Goal: Information Seeking & Learning: Learn about a topic

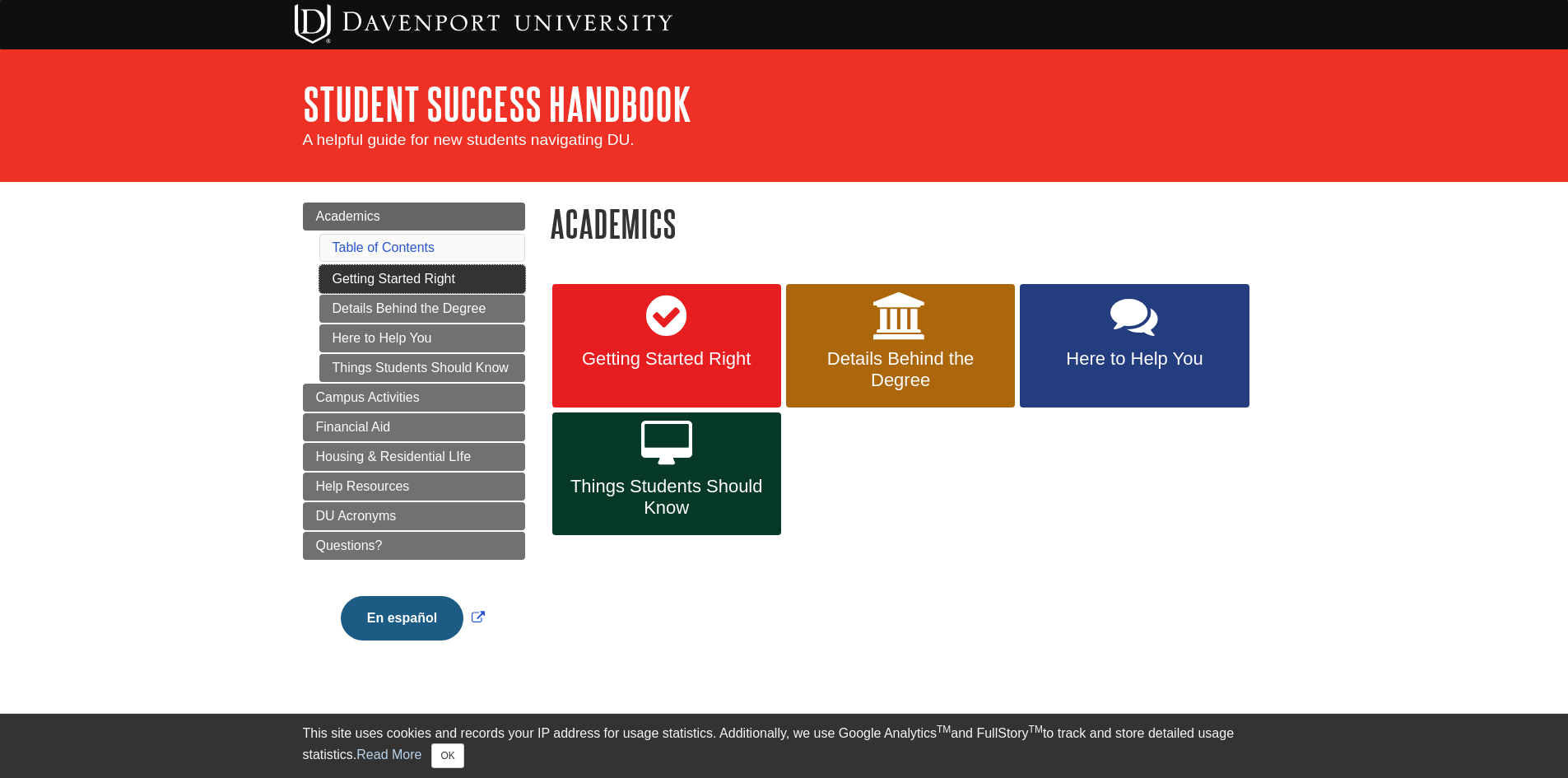
click at [410, 274] on link "Getting Started Right" at bounding box center [422, 279] width 206 height 28
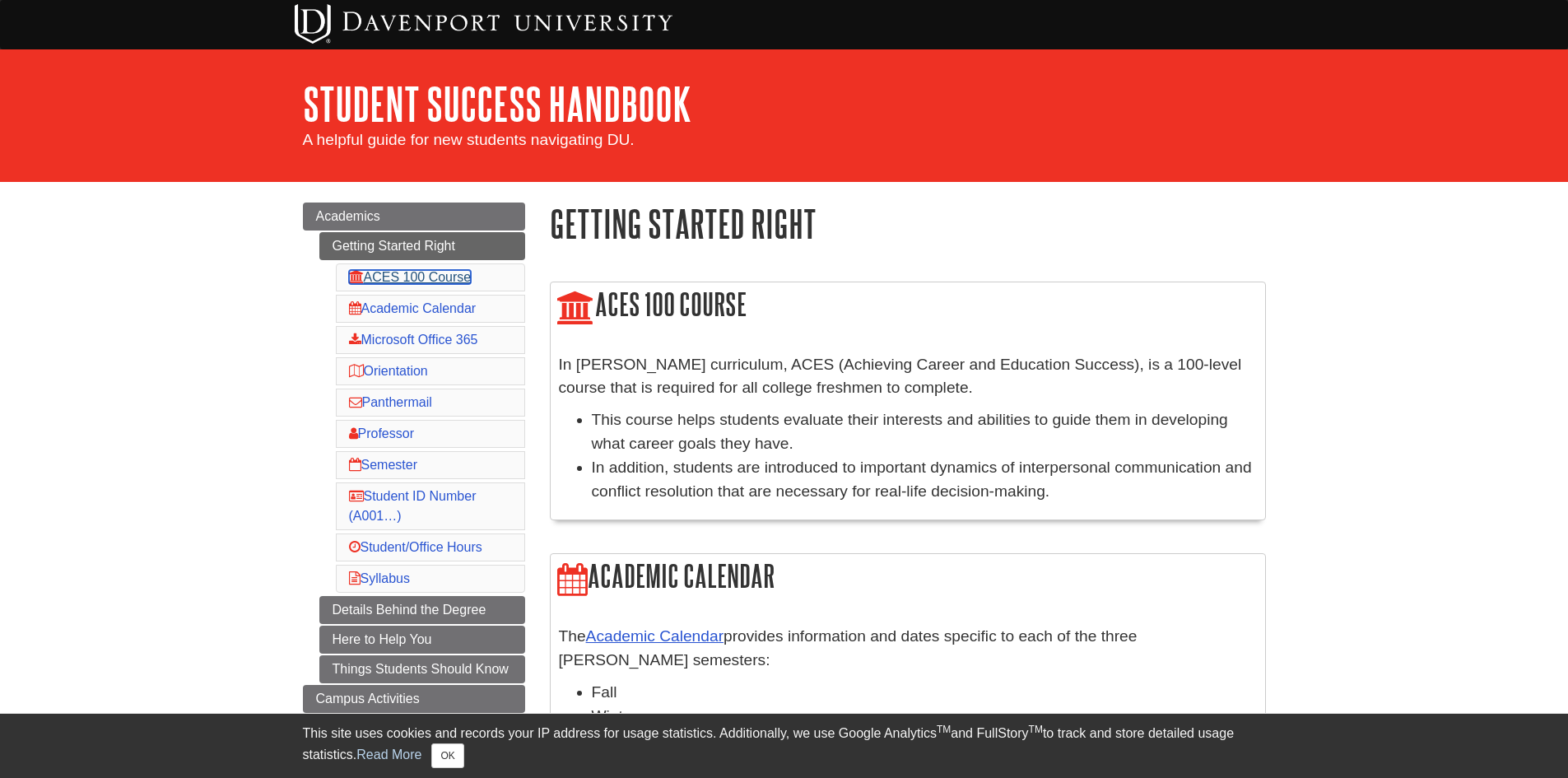
click at [397, 280] on link "ACES 100 Course" at bounding box center [411, 277] width 122 height 14
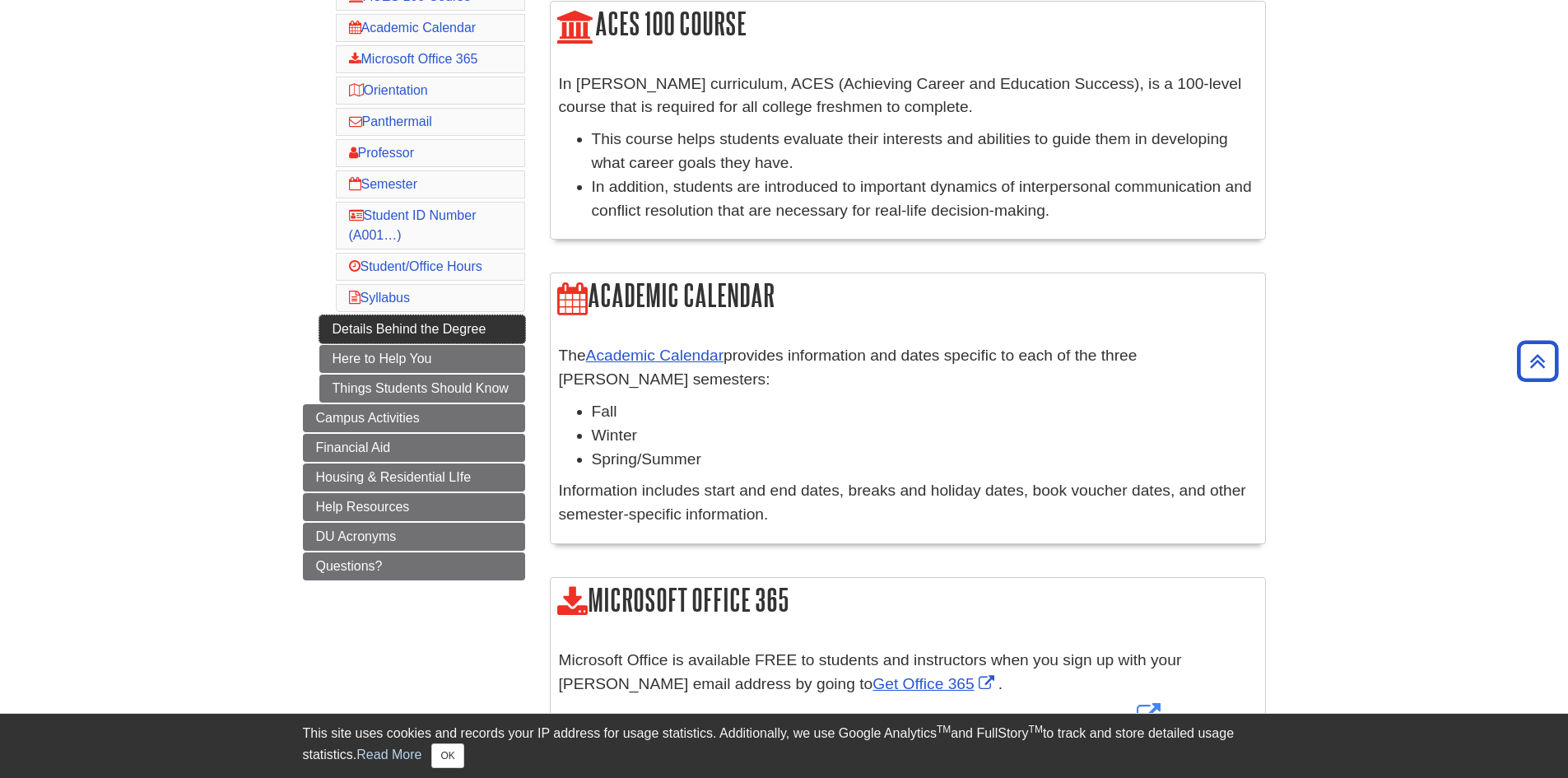
click at [384, 325] on link "Details Behind the Degree" at bounding box center [422, 329] width 206 height 28
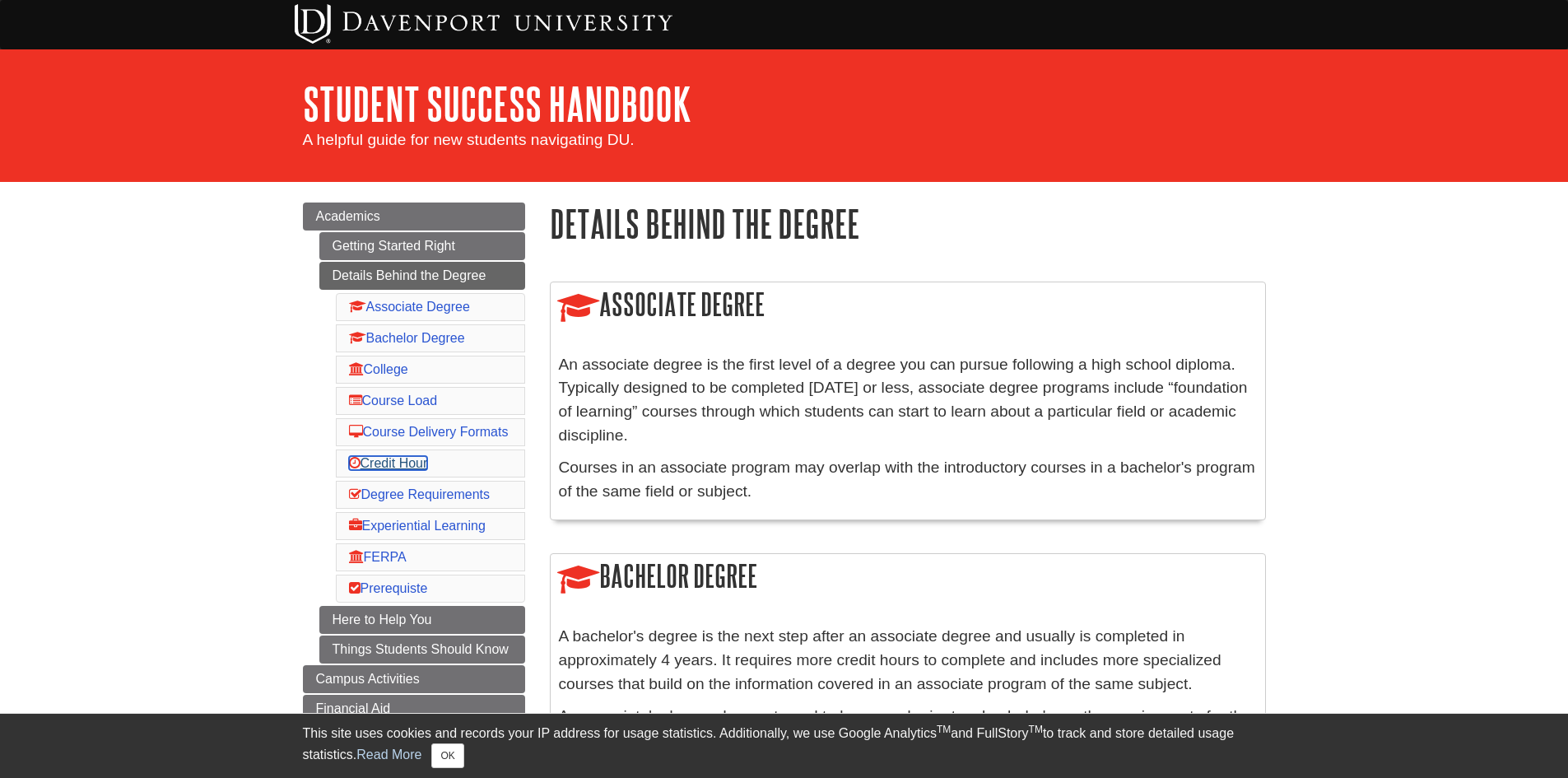
click at [407, 470] on link "Credit Hour" at bounding box center [389, 463] width 79 height 14
